Goal: Task Accomplishment & Management: Complete application form

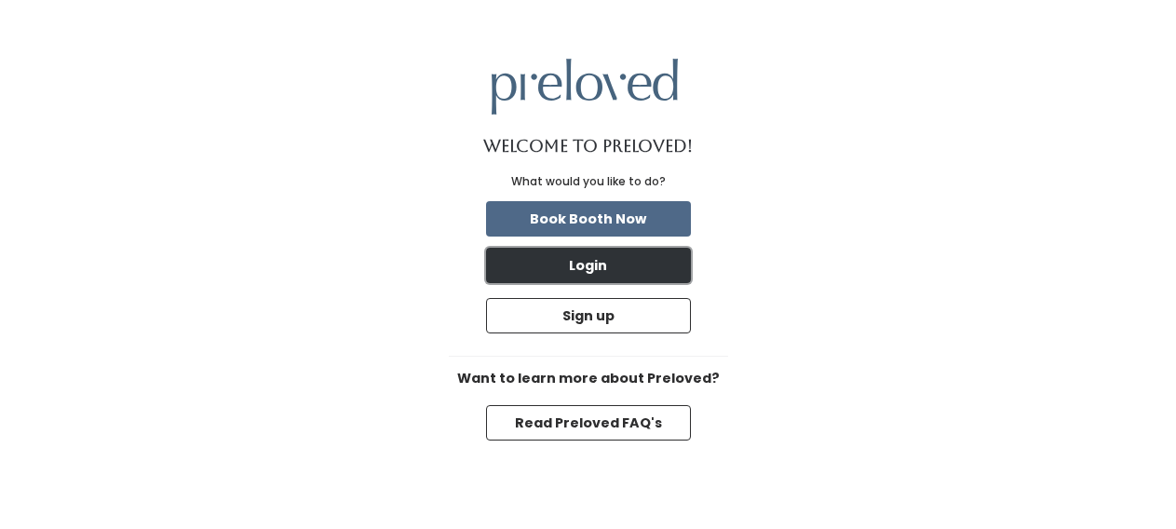
click at [611, 266] on button "Login" at bounding box center [588, 265] width 205 height 35
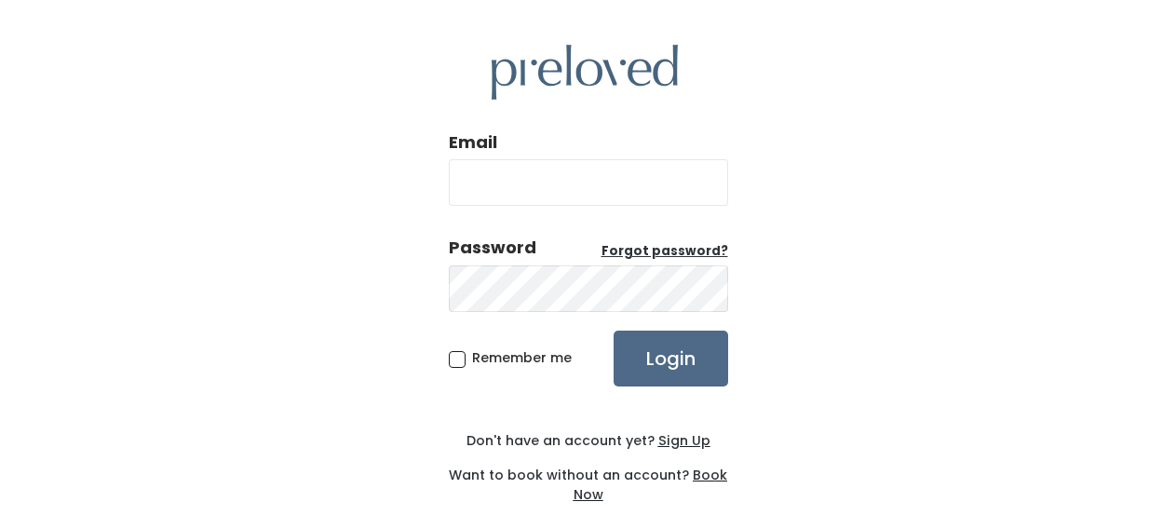
click at [573, 183] on input "Email" at bounding box center [588, 182] width 279 height 47
type input "[EMAIL_ADDRESS][DOMAIN_NAME]"
click at [633, 364] on input "Login" at bounding box center [671, 359] width 115 height 56
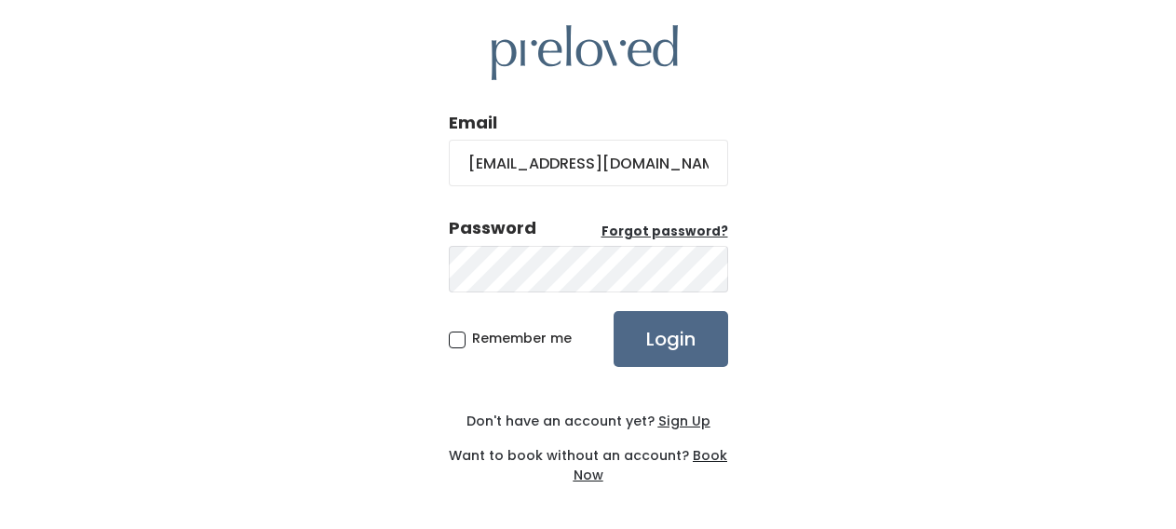
click at [672, 420] on u "Sign Up" at bounding box center [684, 421] width 52 height 19
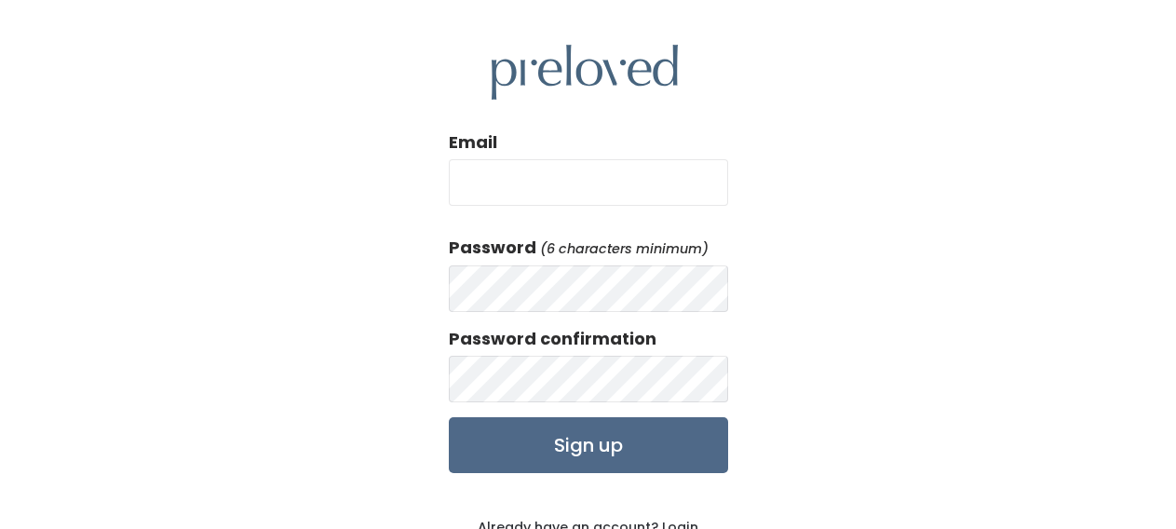
click at [499, 173] on input "Email" at bounding box center [588, 182] width 279 height 47
type input "fee4zy@gmail.com"
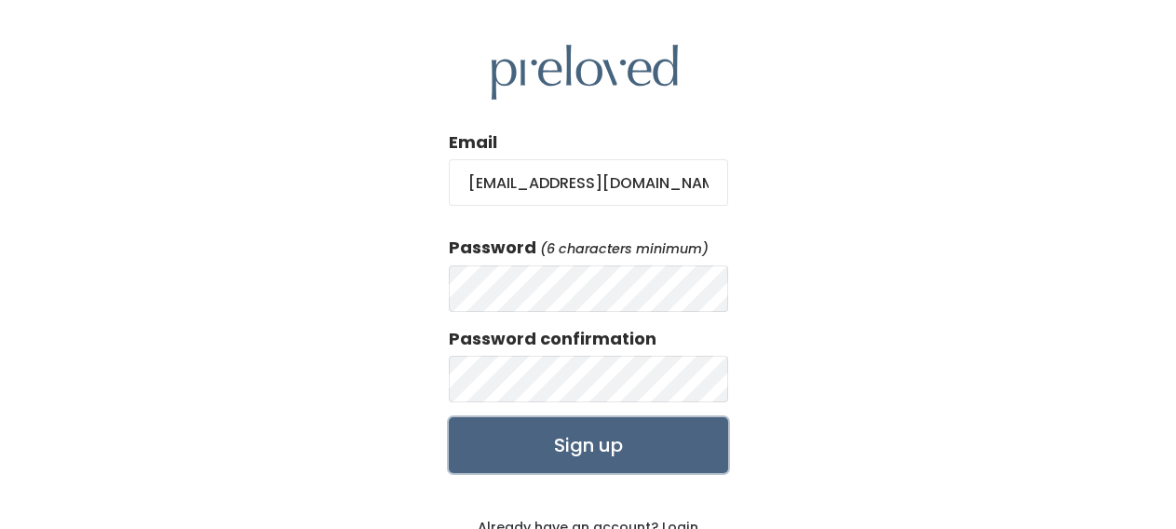
click at [577, 440] on input "Sign up" at bounding box center [588, 445] width 279 height 56
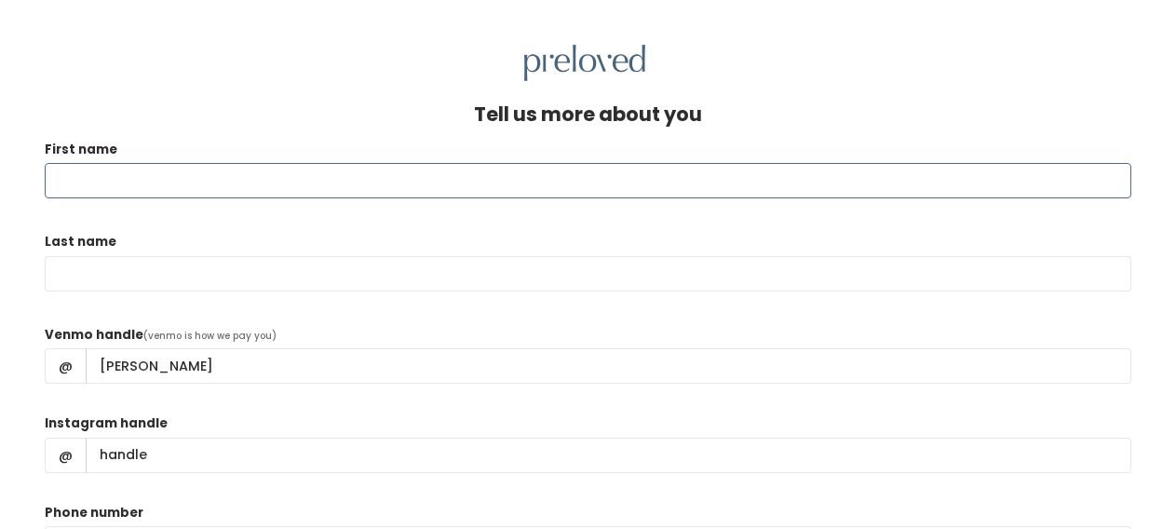
click at [304, 183] on input "First name" at bounding box center [588, 180] width 1087 height 35
type input "Jennifer"
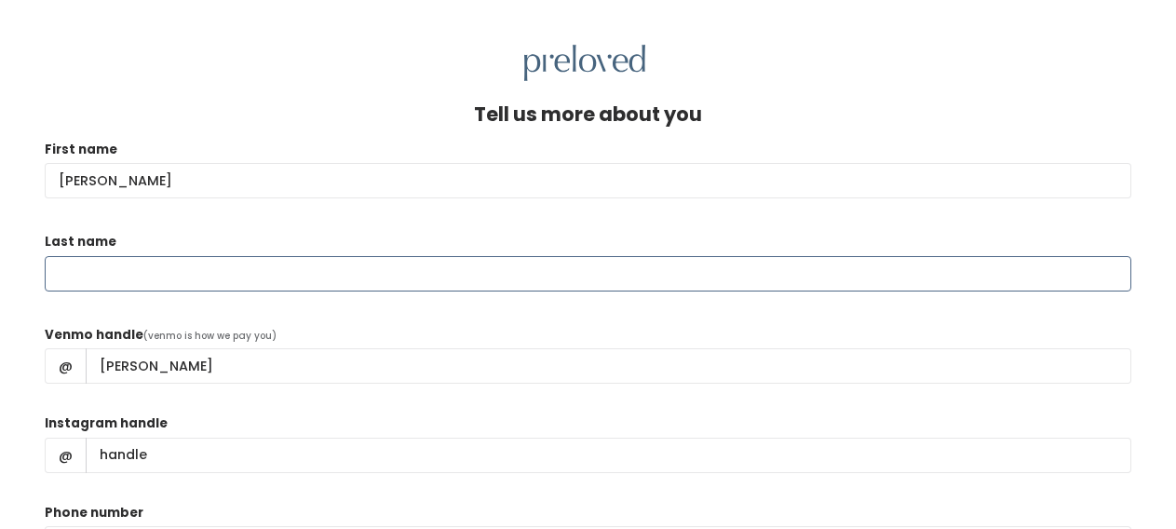
click at [223, 265] on input "Last name" at bounding box center [588, 273] width 1087 height 35
type input "Fei"
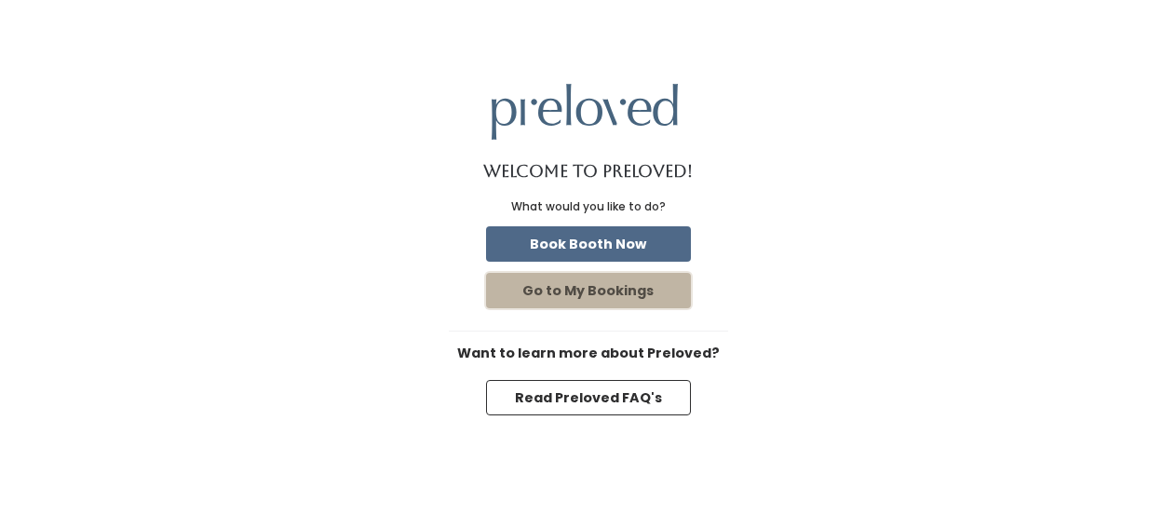
click at [592, 295] on button "Go to My Bookings" at bounding box center [588, 290] width 205 height 35
